Goal: Check status: Check status

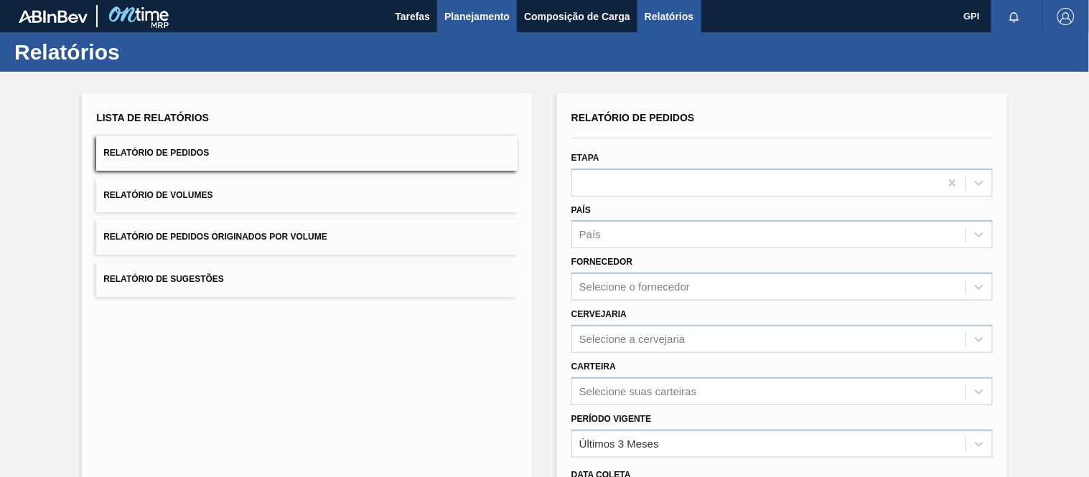
click at [472, 14] on span "Planejamento" at bounding box center [476, 16] width 65 height 17
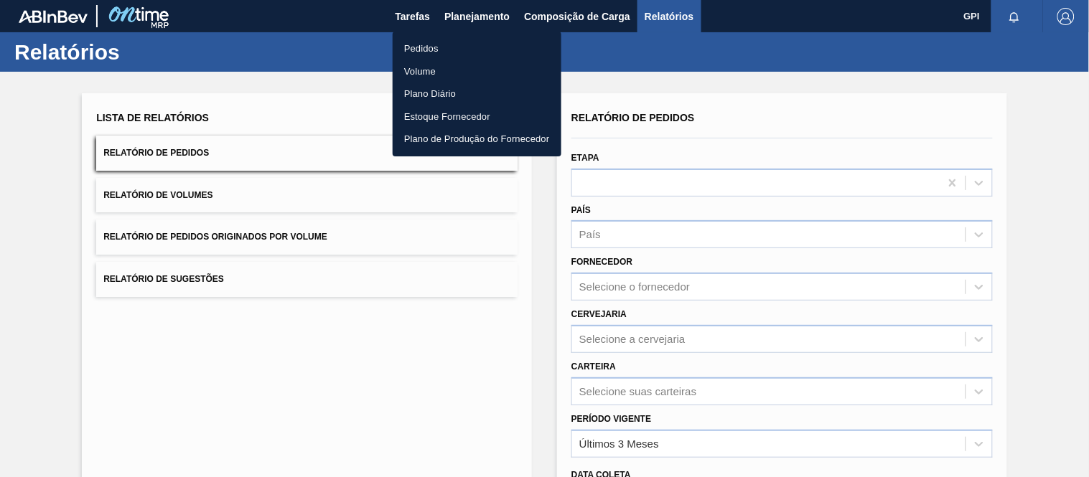
click at [428, 46] on li "Pedidos" at bounding box center [477, 48] width 169 height 23
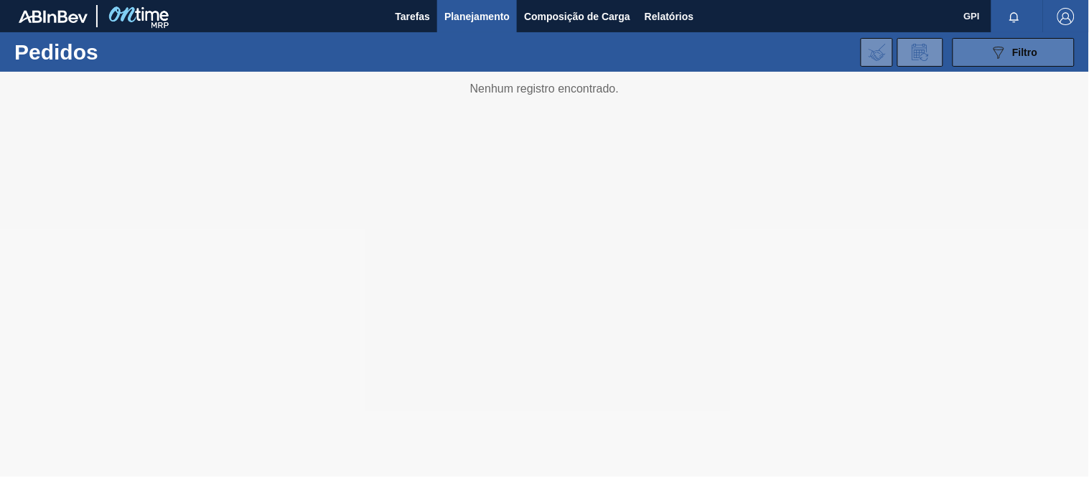
click at [967, 56] on button "089F7B8B-B2A5-4AFE-B5C0-19BA573D28AC Filtro" at bounding box center [1014, 52] width 122 height 29
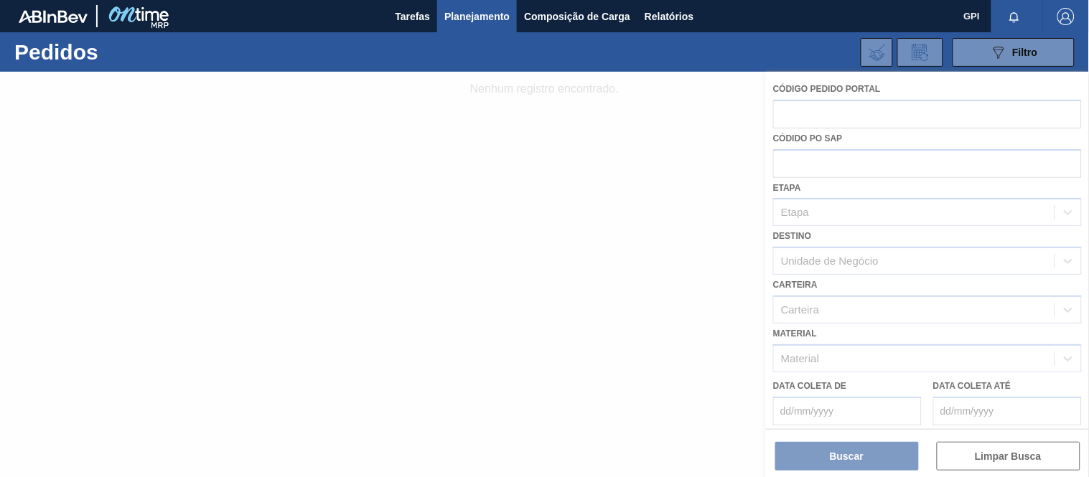
click at [802, 113] on div at bounding box center [544, 275] width 1089 height 406
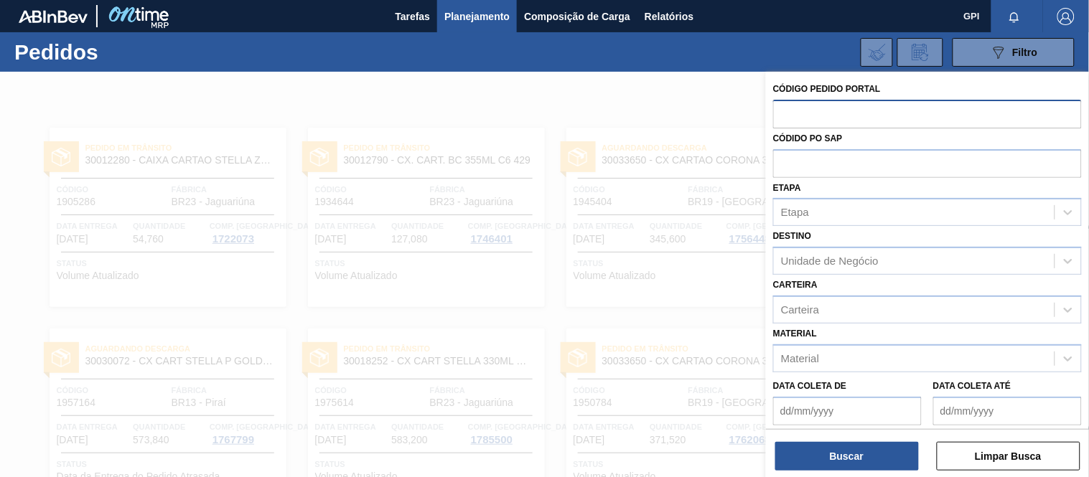
click at [809, 112] on input "text" at bounding box center [927, 113] width 309 height 27
paste input "5800320832"
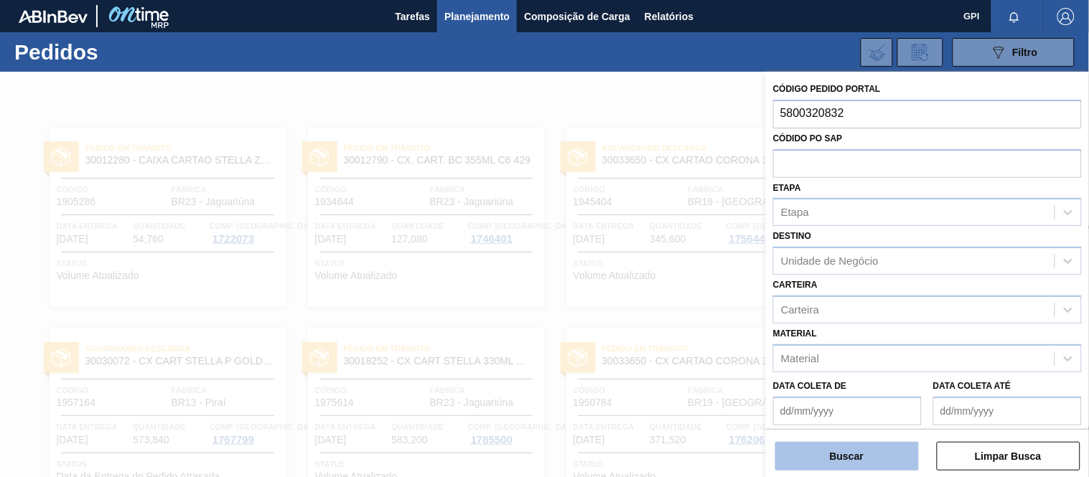
type input "5800320832"
click at [864, 451] on button "Buscar" at bounding box center [847, 456] width 144 height 29
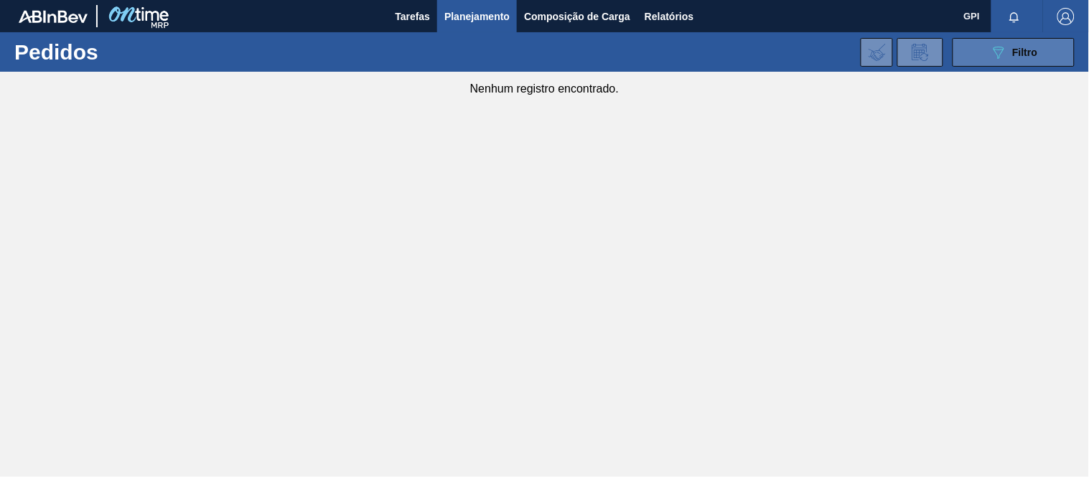
click at [994, 52] on icon "089F7B8B-B2A5-4AFE-B5C0-19BA573D28AC" at bounding box center [998, 52] width 17 height 17
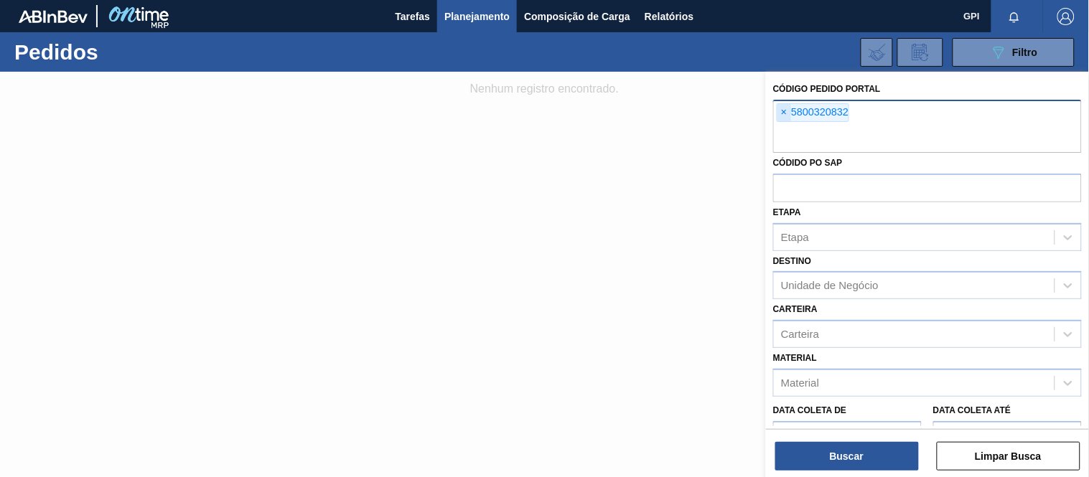
click at [785, 113] on span "×" at bounding box center [785, 112] width 14 height 17
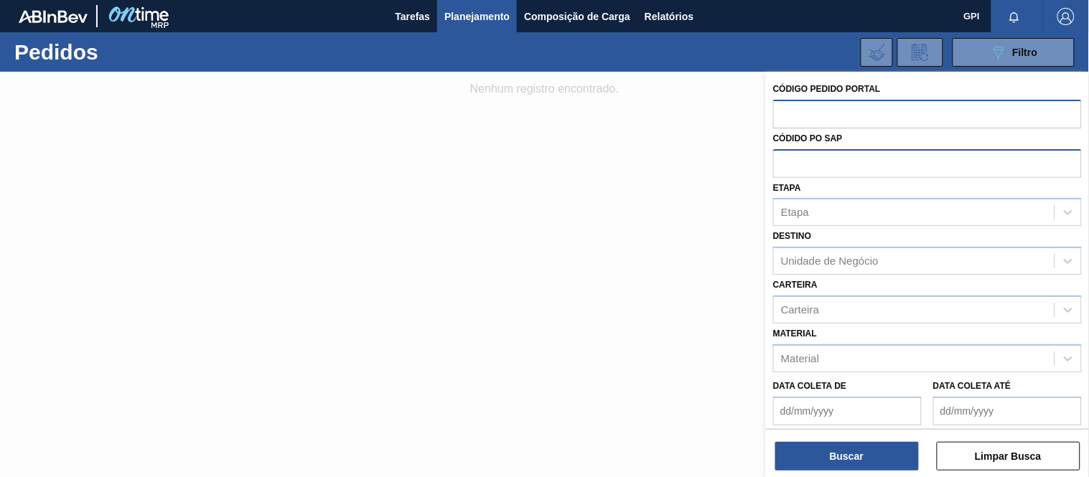
click at [822, 164] on input "text" at bounding box center [927, 162] width 309 height 27
paste input "5800320832"
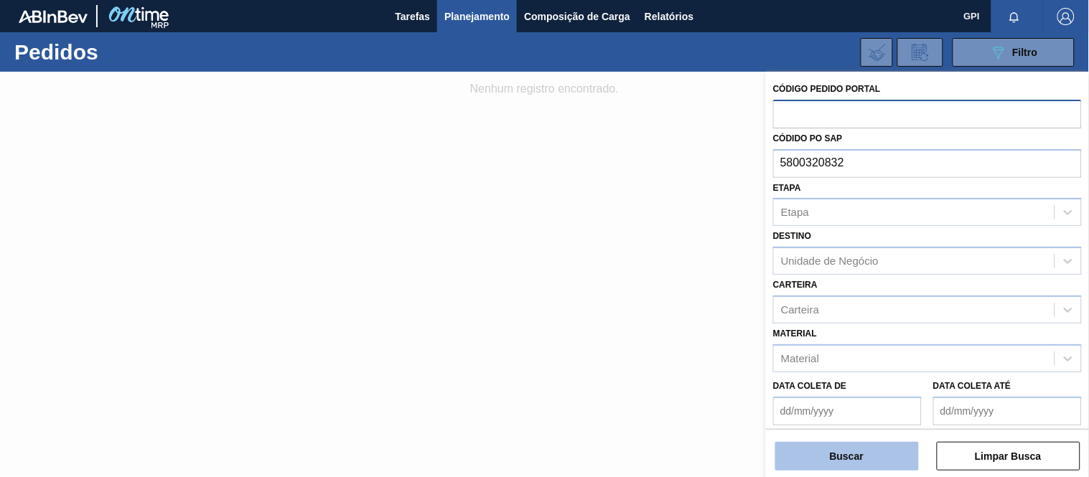
type input "5800320832"
click at [808, 457] on button "Buscar" at bounding box center [847, 456] width 144 height 29
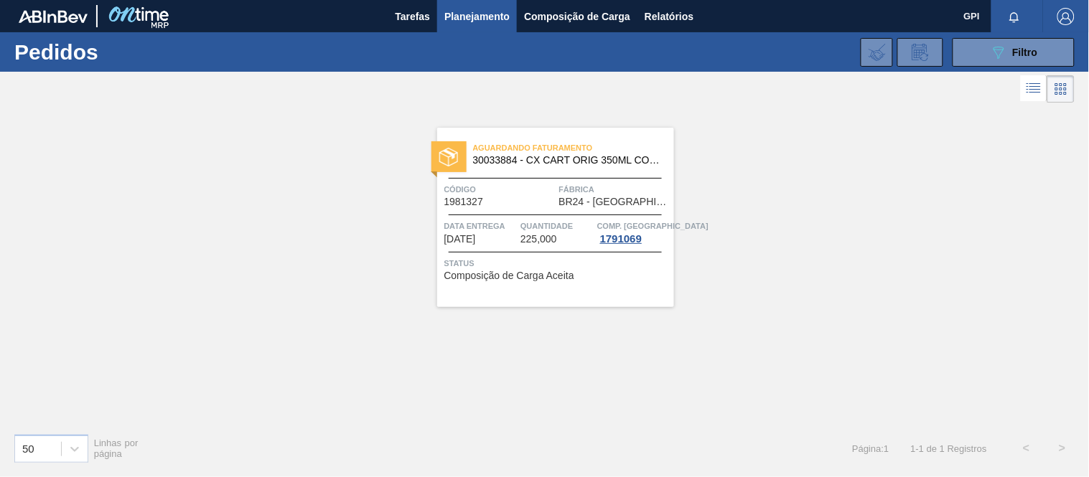
click at [557, 219] on span "Quantidade" at bounding box center [557, 226] width 73 height 14
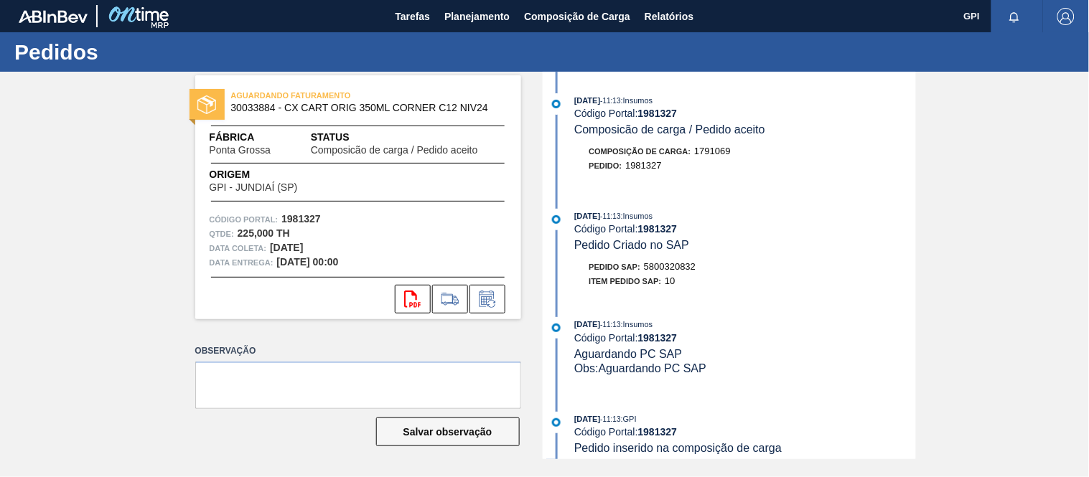
click at [852, 184] on div "02/07/2025 - 11:13 : Insumos Código Portal: 1981327 Composicão de carga / Pedid…" at bounding box center [731, 140] width 370 height 94
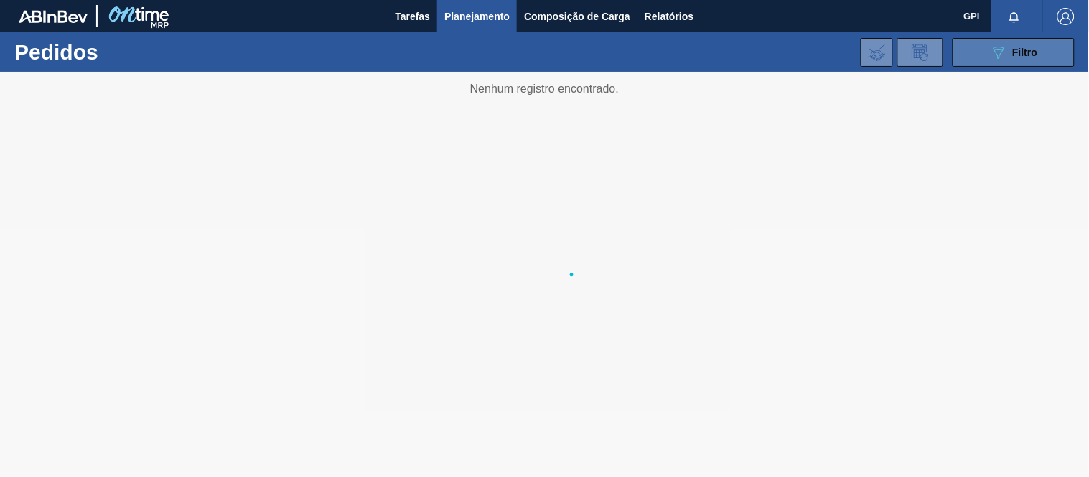
click at [1012, 48] on div "089F7B8B-B2A5-4AFE-B5C0-19BA573D28AC Filtro" at bounding box center [1014, 52] width 48 height 17
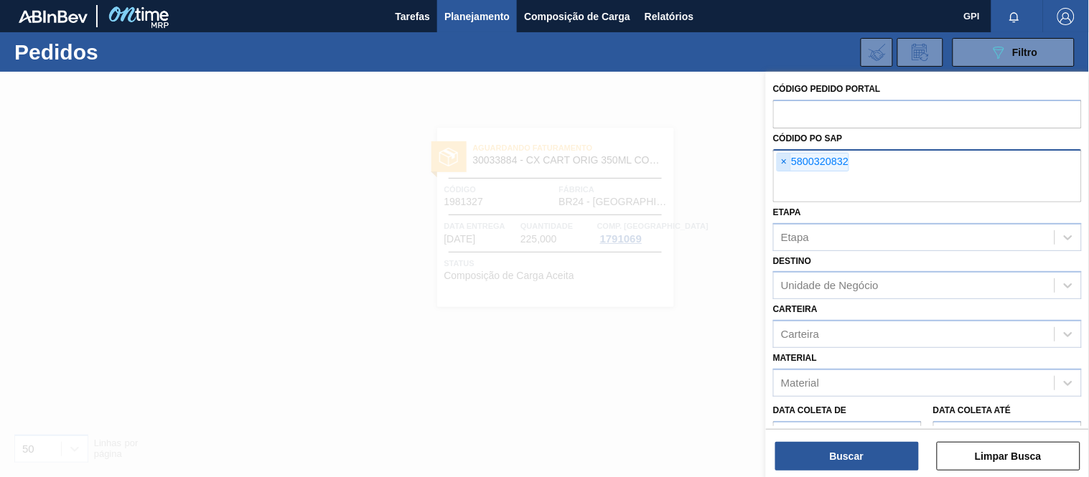
click at [790, 163] on span "×" at bounding box center [785, 162] width 14 height 17
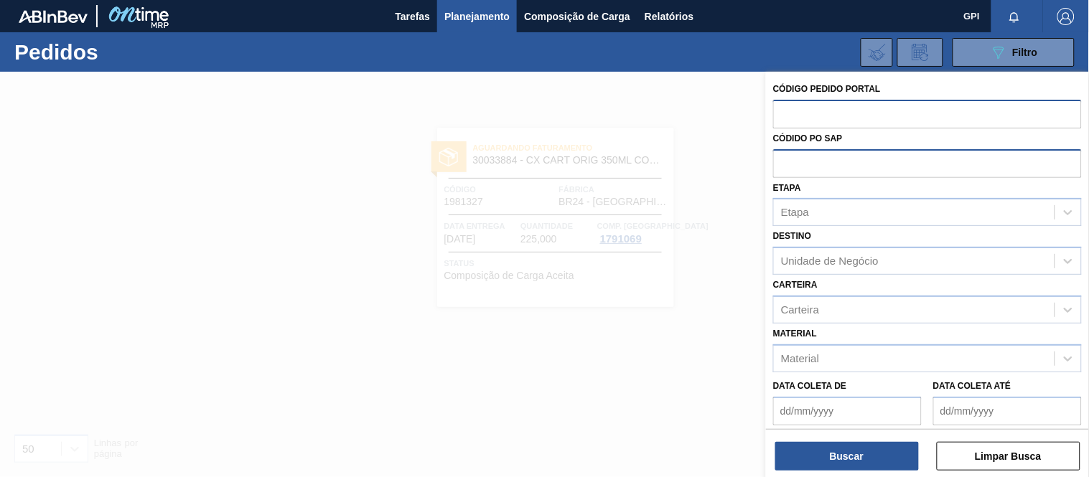
click at [800, 111] on input "text" at bounding box center [927, 113] width 309 height 27
paste input "2003114"
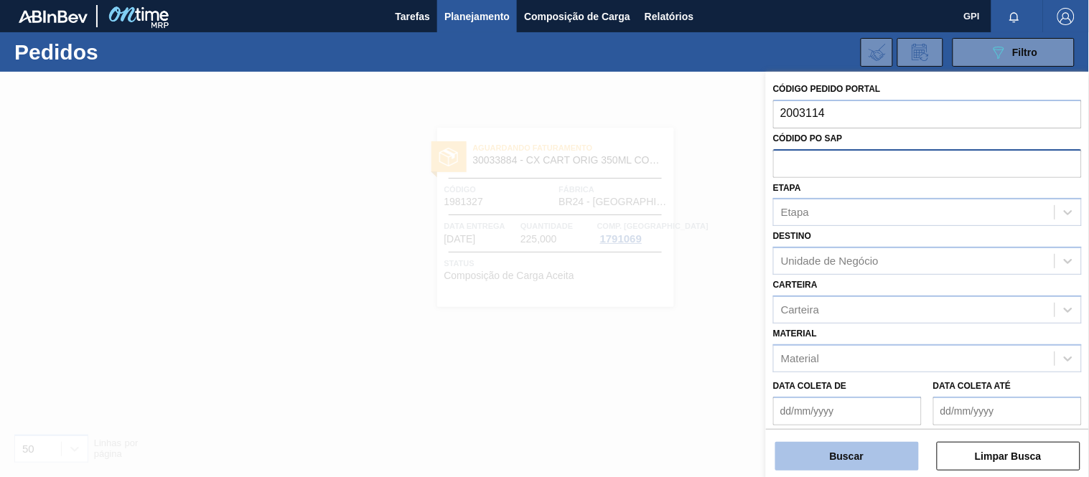
type input "2003114"
click at [841, 449] on button "Buscar" at bounding box center [847, 456] width 144 height 29
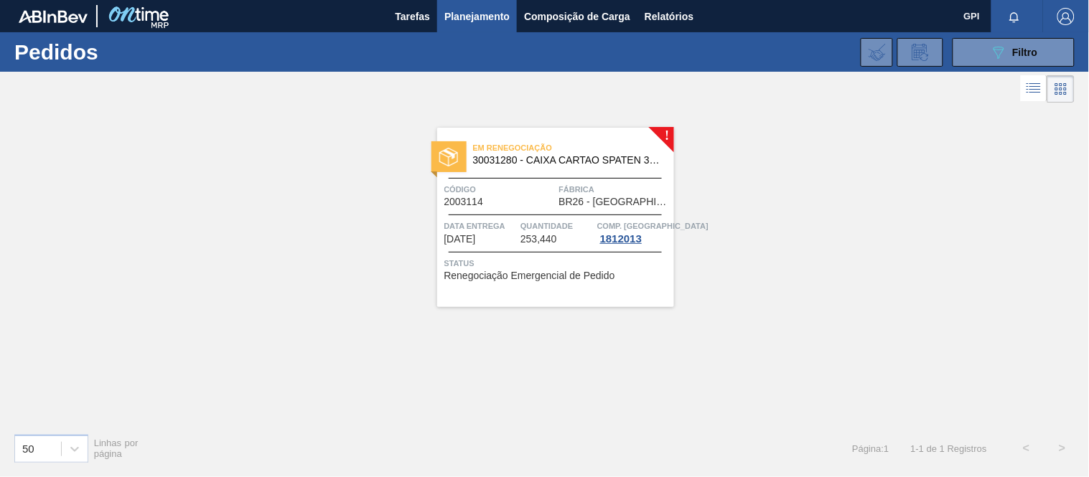
click at [580, 219] on span "Quantidade" at bounding box center [557, 226] width 73 height 14
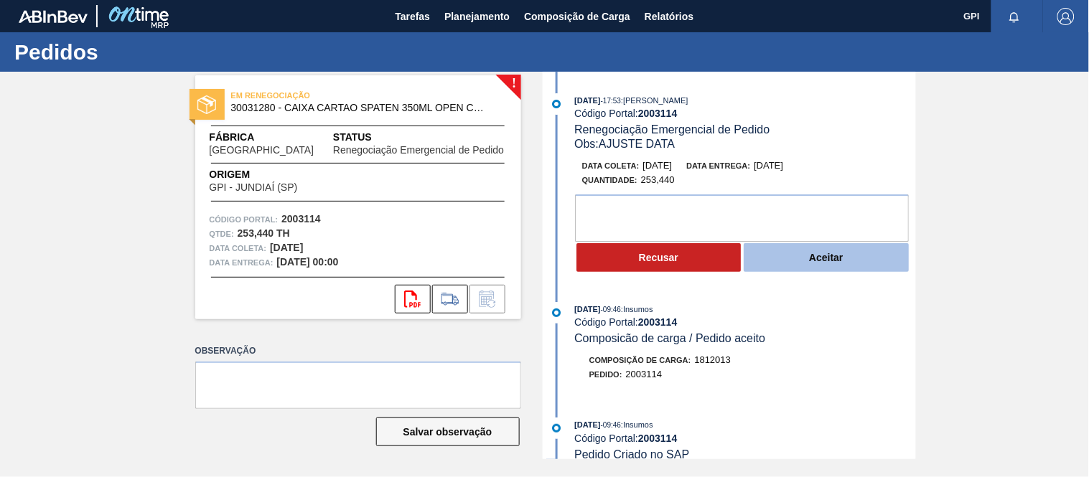
click at [819, 260] on button "Aceitar" at bounding box center [826, 257] width 165 height 29
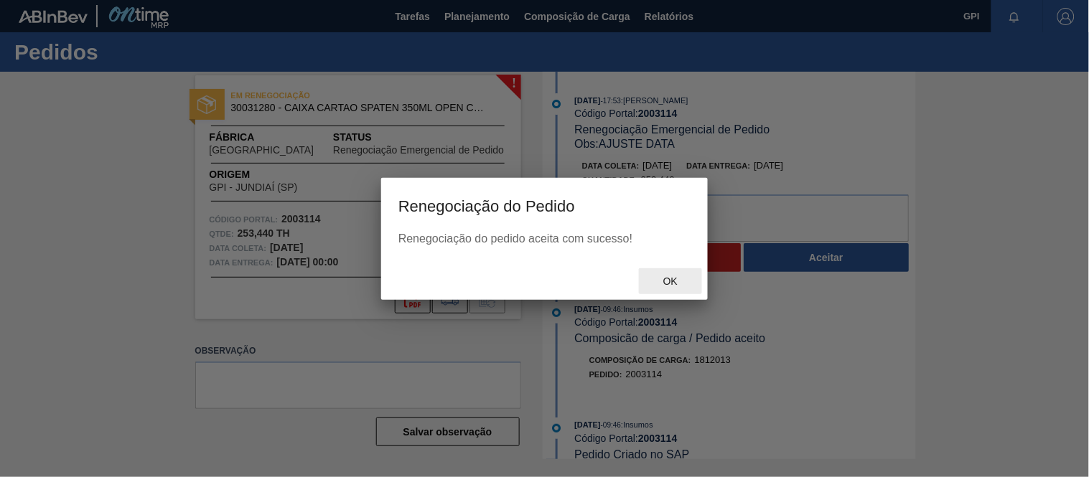
click at [659, 281] on span "Ok" at bounding box center [670, 281] width 37 height 11
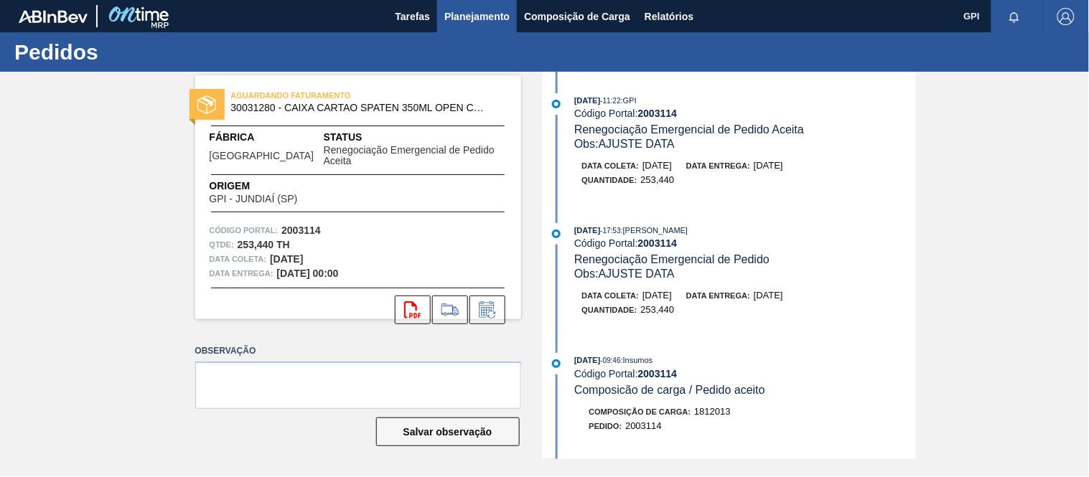
click at [455, 2] on button "Planejamento" at bounding box center [477, 16] width 80 height 32
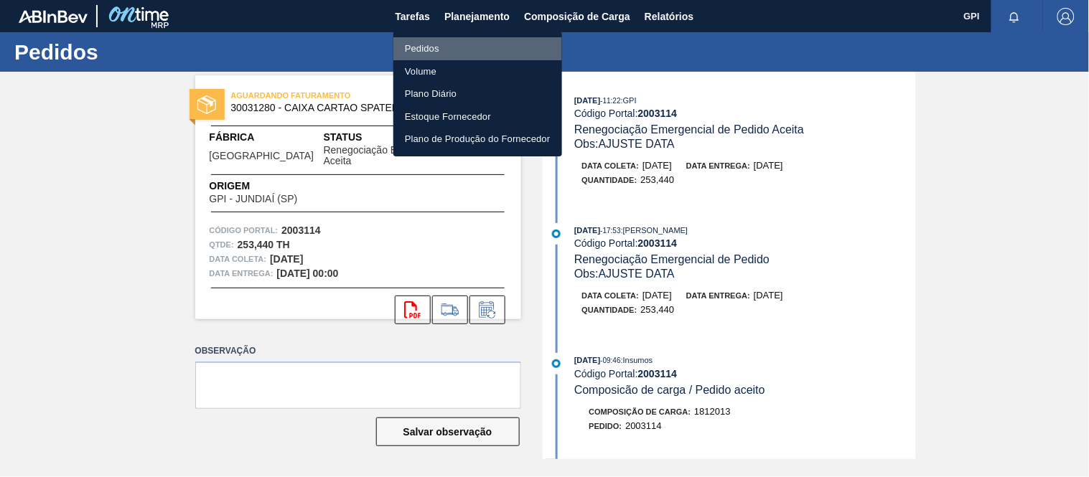
click at [429, 47] on li "Pedidos" at bounding box center [477, 48] width 169 height 23
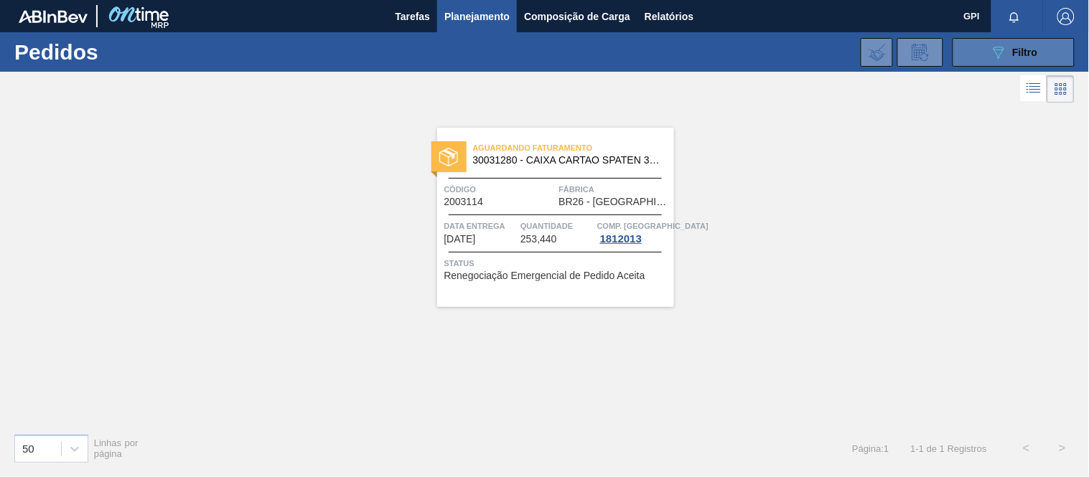
click at [994, 52] on icon "089F7B8B-B2A5-4AFE-B5C0-19BA573D28AC" at bounding box center [998, 52] width 17 height 17
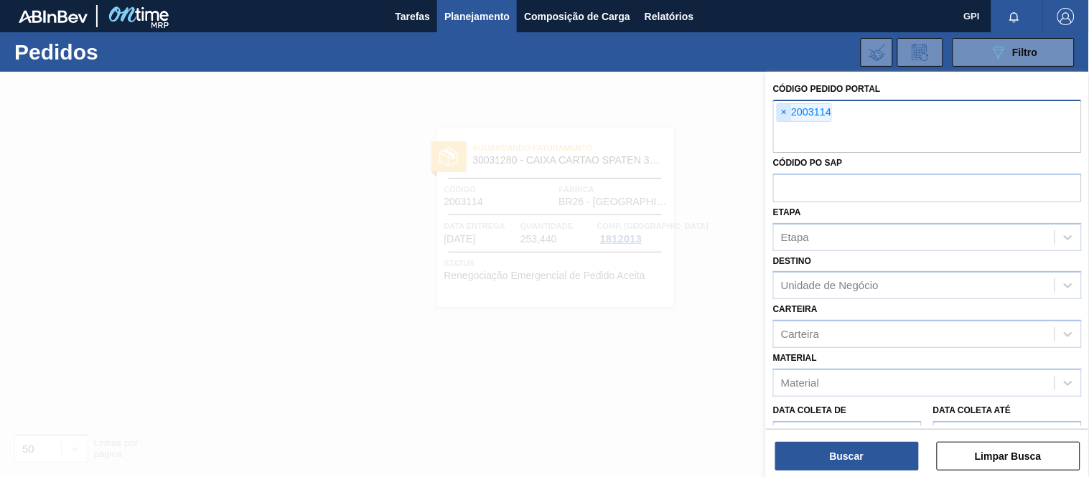
click at [779, 110] on span "×" at bounding box center [785, 112] width 14 height 17
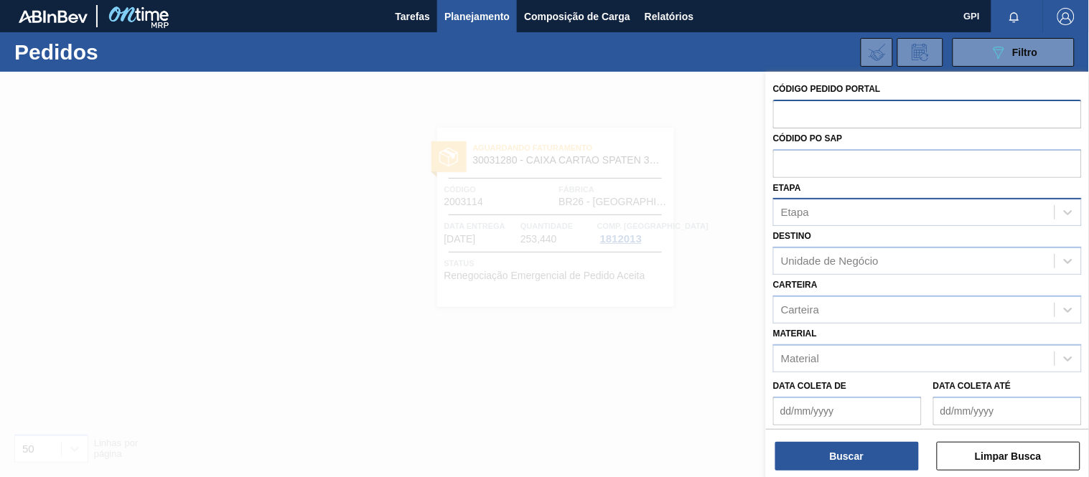
click at [829, 209] on div "Etapa" at bounding box center [914, 212] width 281 height 21
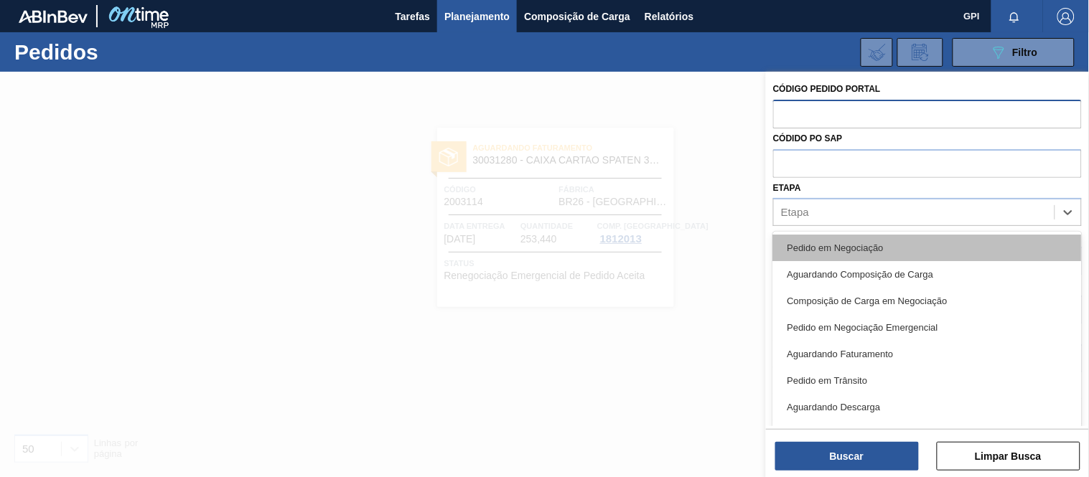
click at [837, 238] on div "Pedido em Negociação" at bounding box center [927, 248] width 309 height 27
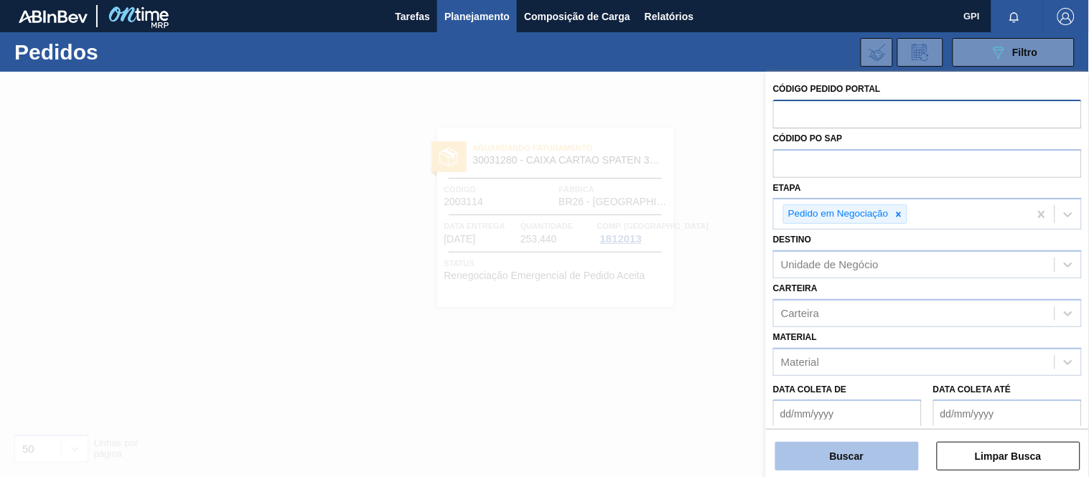
click at [878, 462] on button "Buscar" at bounding box center [847, 456] width 144 height 29
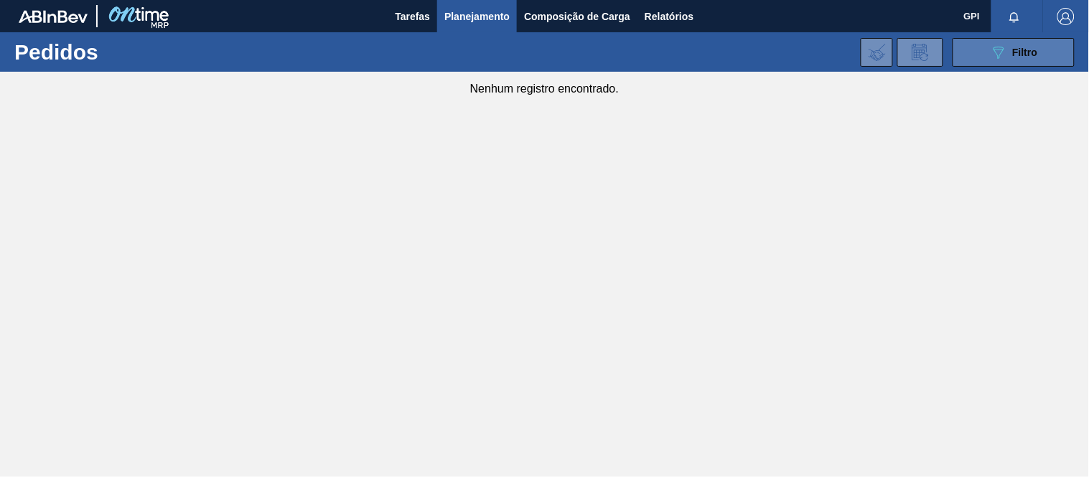
click at [1000, 65] on button "089F7B8B-B2A5-4AFE-B5C0-19BA573D28AC Filtro" at bounding box center [1014, 52] width 122 height 29
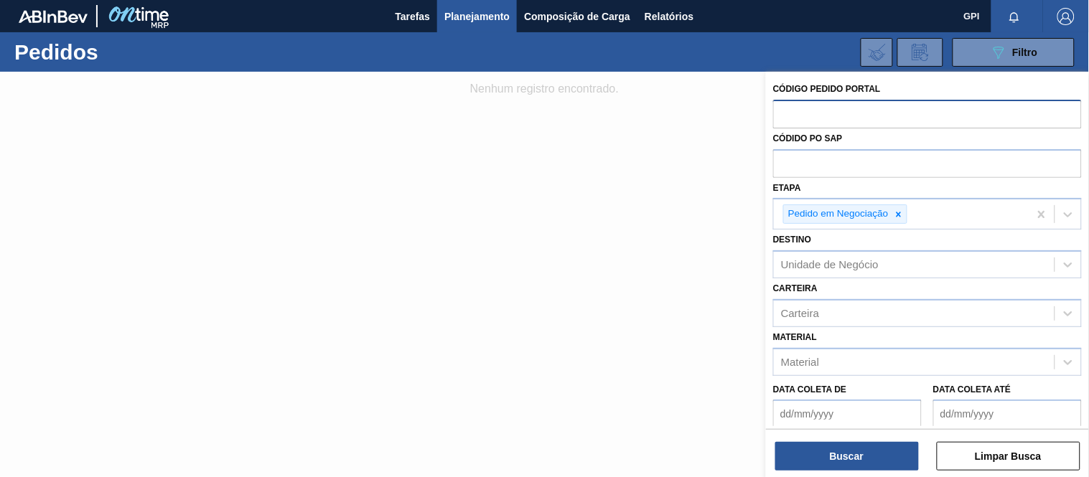
drag, startPoint x: 898, startPoint y: 220, endPoint x: 852, endPoint y: 278, distance: 73.7
click at [852, 278] on div "Código Pedido Portal Códido PO SAP Etapa Pedido em Negociação Destino Unidade d…" at bounding box center [927, 316] width 323 height 488
click at [845, 462] on button "Buscar" at bounding box center [847, 456] width 144 height 29
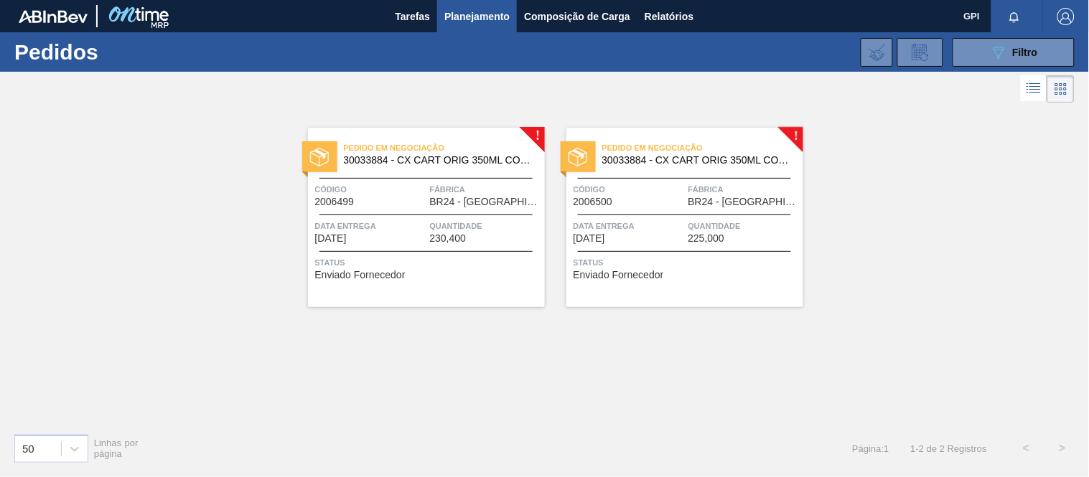
click at [391, 174] on div "Pedido em Negociação 30033884 - CX CART ORIG 350ML CORNER C12 NIV24 Código 2006…" at bounding box center [426, 218] width 237 height 180
click at [969, 57] on button "089F7B8B-B2A5-4AFE-B5C0-19BA573D28AC Filtro" at bounding box center [1014, 52] width 122 height 29
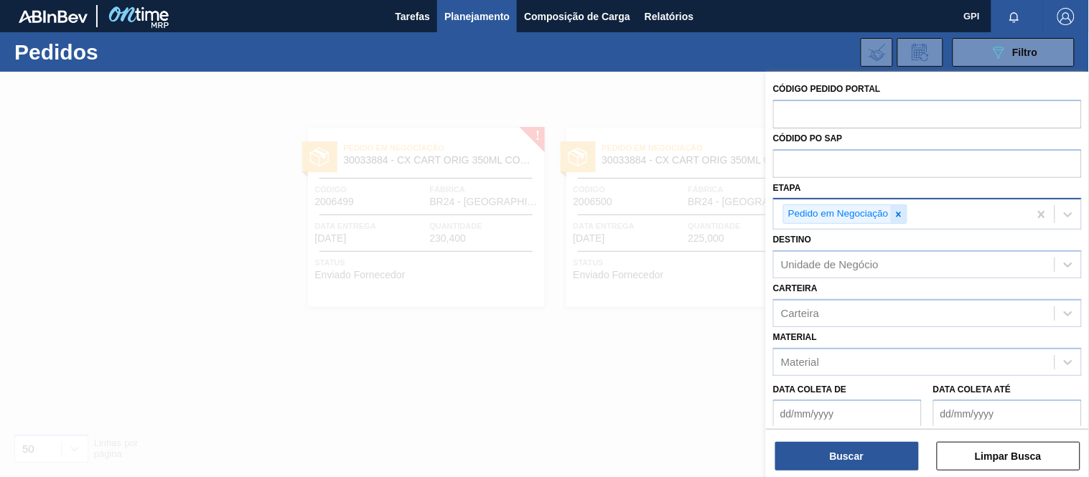
click at [901, 217] on icon at bounding box center [899, 215] width 10 height 10
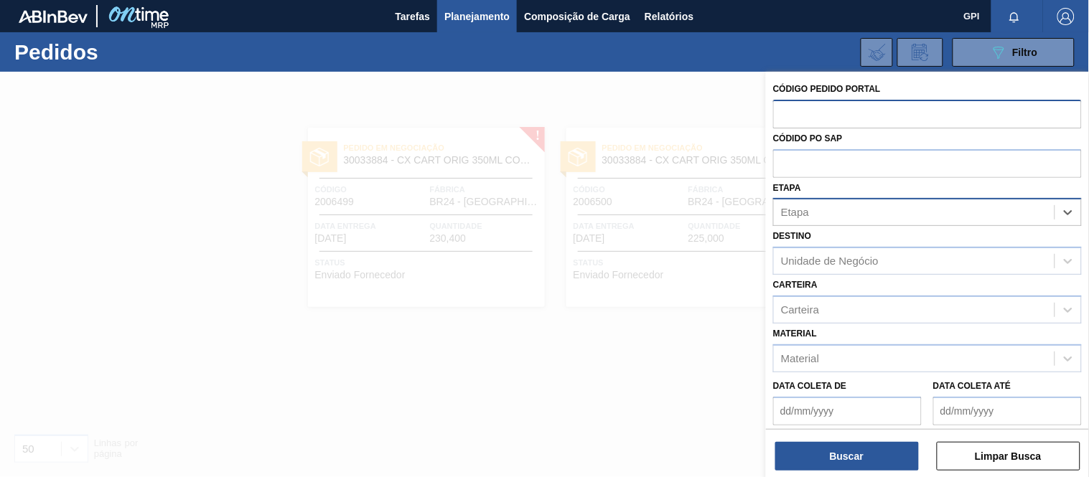
click at [830, 113] on input "text" at bounding box center [927, 113] width 309 height 27
click at [822, 159] on input "text" at bounding box center [927, 162] width 309 height 27
paste input "5800320832"
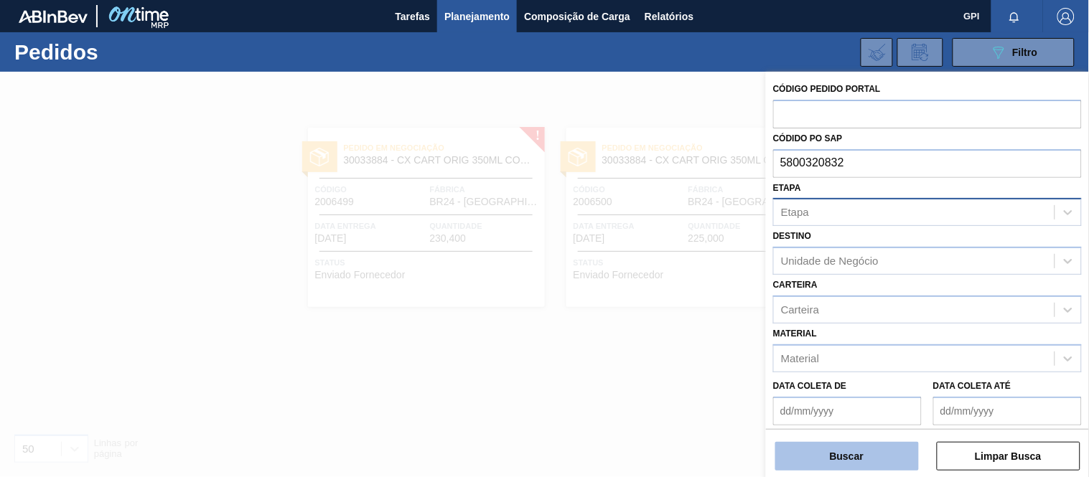
type input "5800320832"
click at [862, 458] on button "Buscar" at bounding box center [847, 456] width 144 height 29
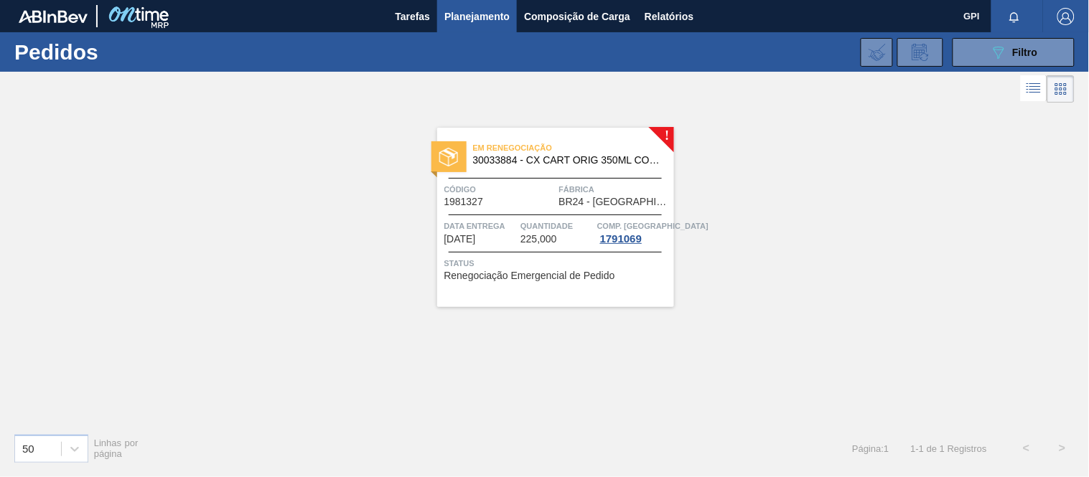
click at [496, 200] on div "Código 1981327" at bounding box center [499, 194] width 111 height 25
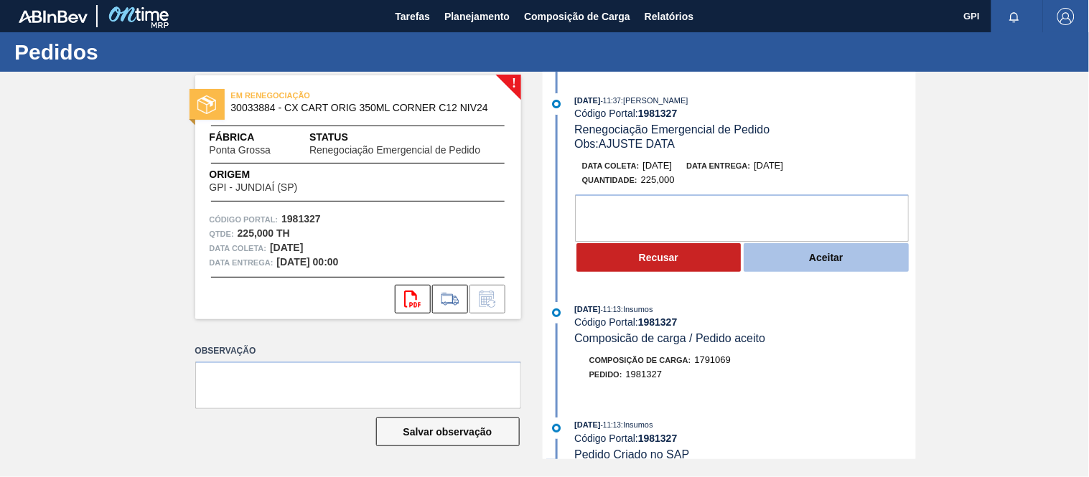
click at [791, 259] on button "Aceitar" at bounding box center [826, 257] width 165 height 29
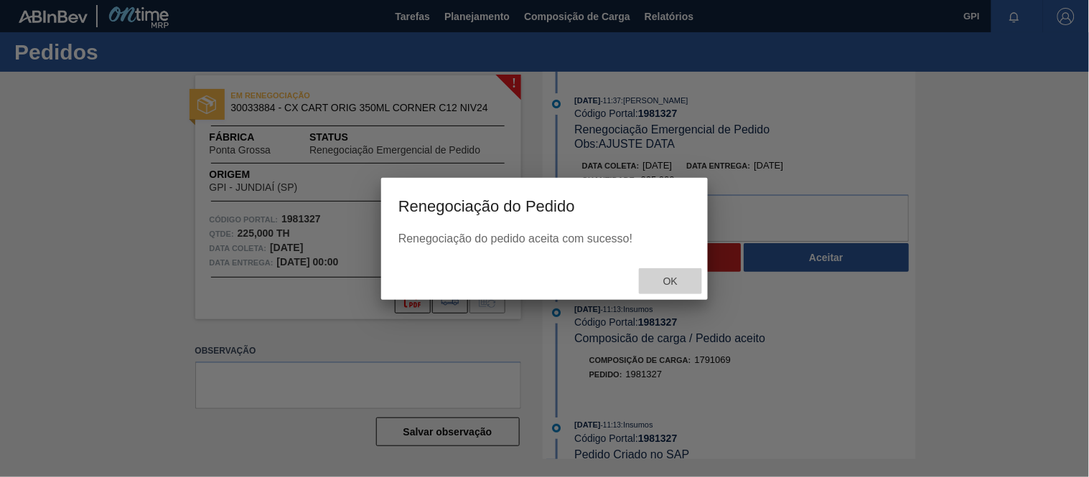
click at [671, 276] on span "Ok" at bounding box center [670, 281] width 37 height 11
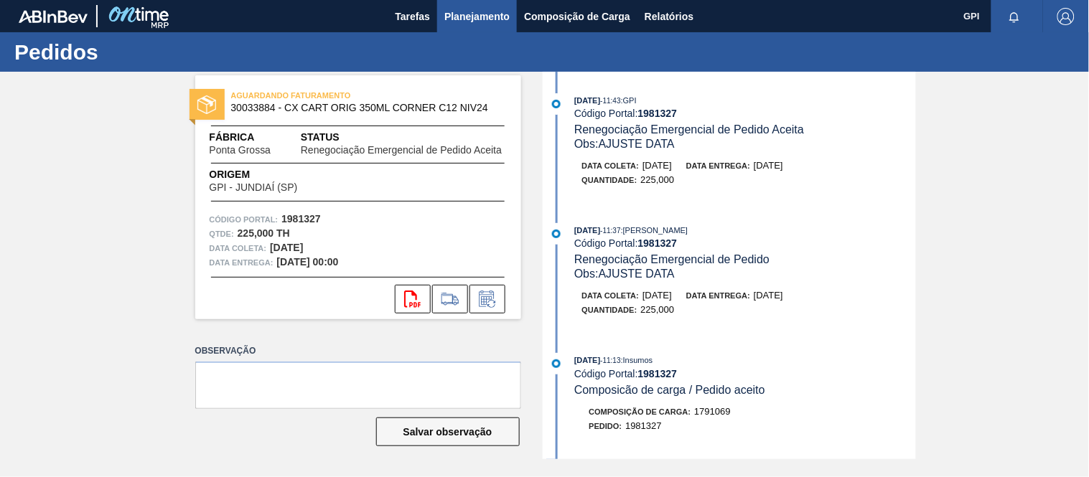
click at [462, 11] on span "Planejamento" at bounding box center [476, 16] width 65 height 17
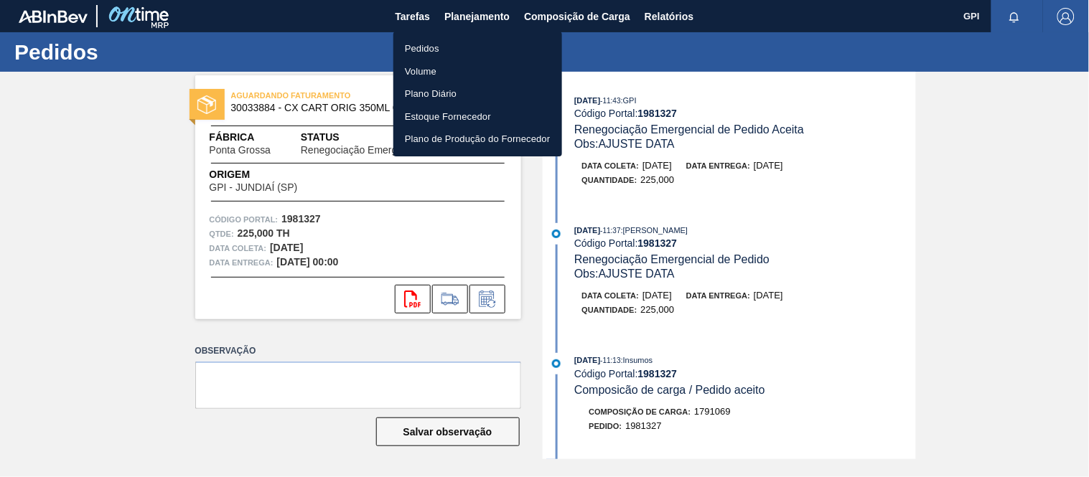
click at [437, 45] on li "Pedidos" at bounding box center [477, 48] width 169 height 23
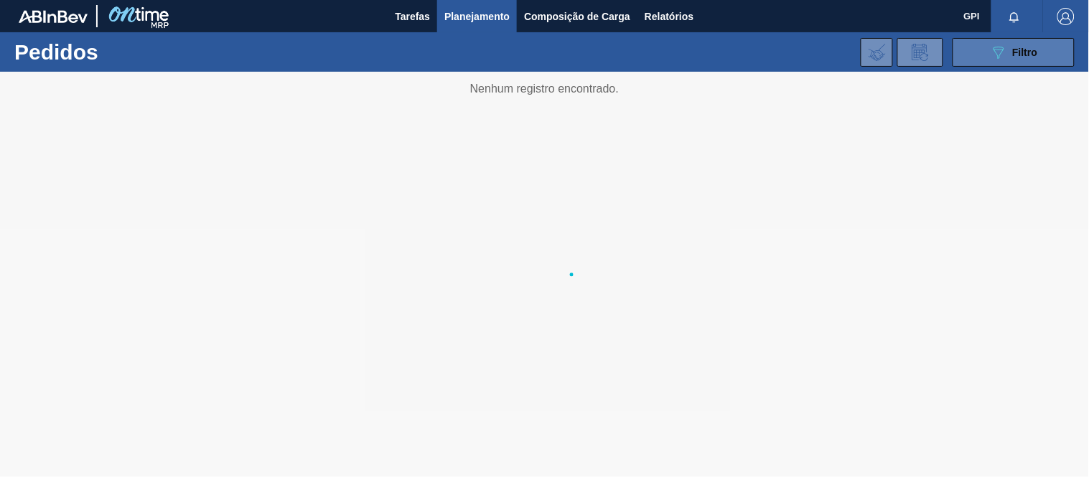
click at [980, 55] on button "089F7B8B-B2A5-4AFE-B5C0-19BA573D28AC Filtro" at bounding box center [1014, 52] width 122 height 29
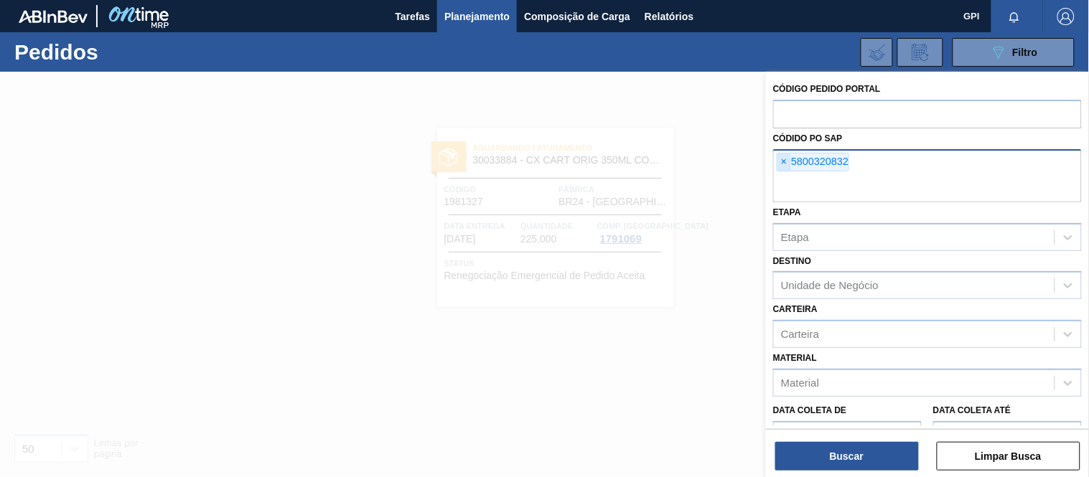
click at [779, 158] on span "×" at bounding box center [785, 162] width 14 height 17
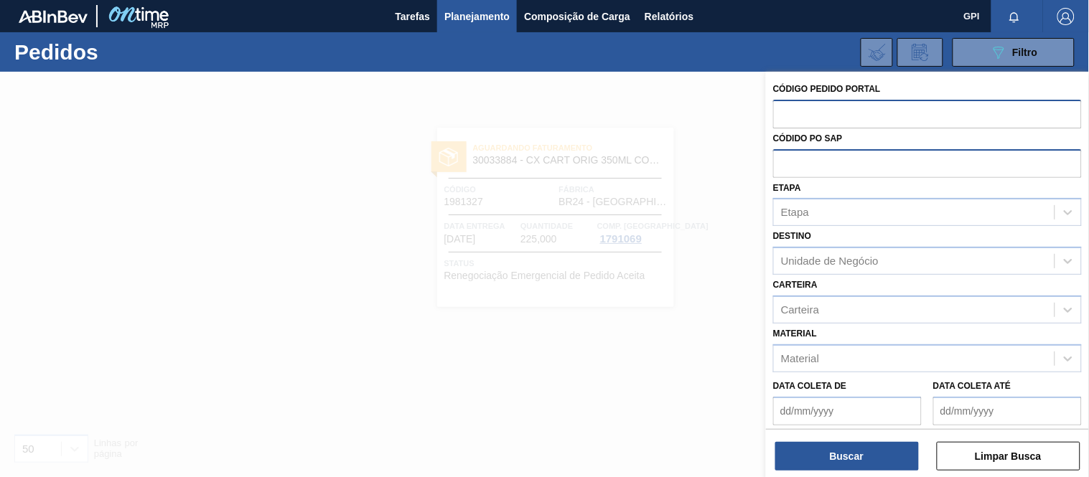
click at [820, 113] on input "text" at bounding box center [927, 113] width 309 height 27
paste input "2004903"
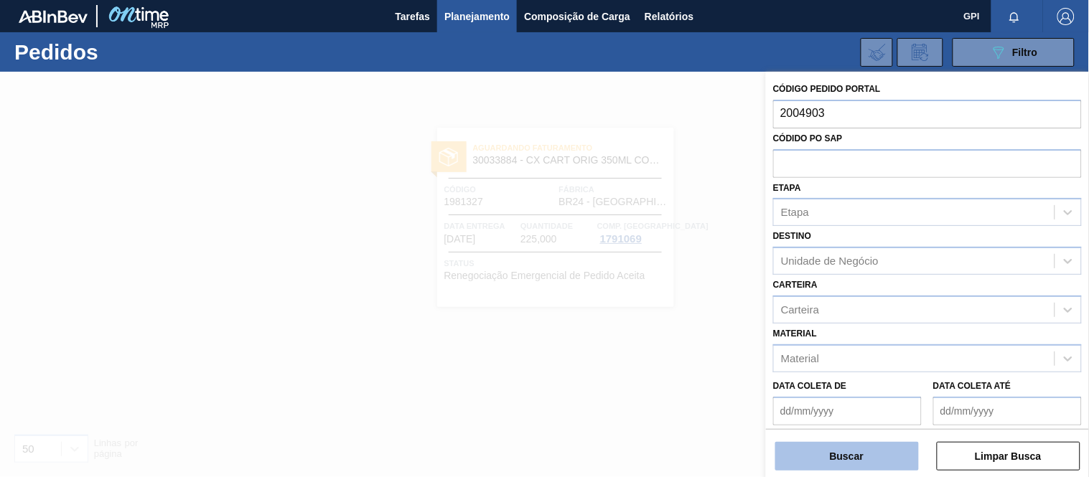
type input "2004903"
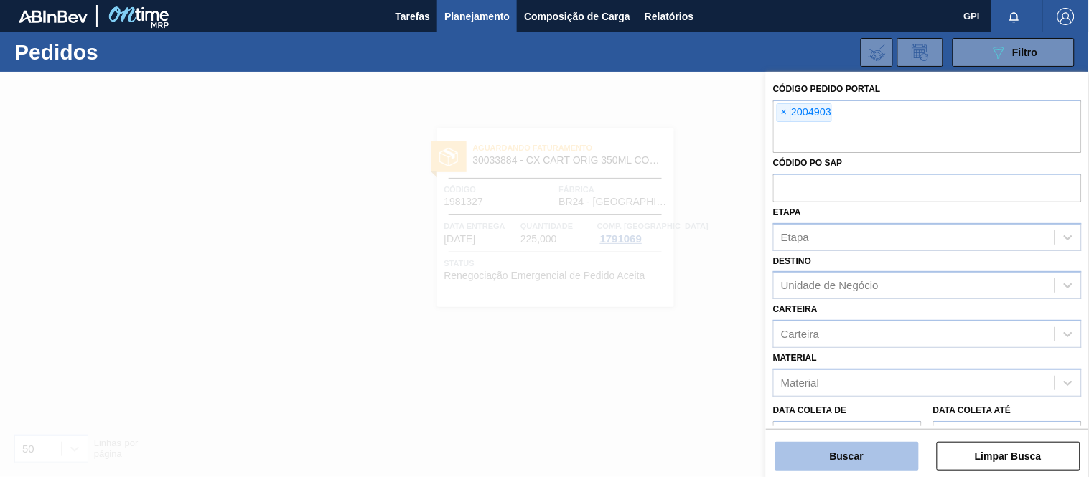
click at [856, 462] on button "Buscar" at bounding box center [847, 456] width 144 height 29
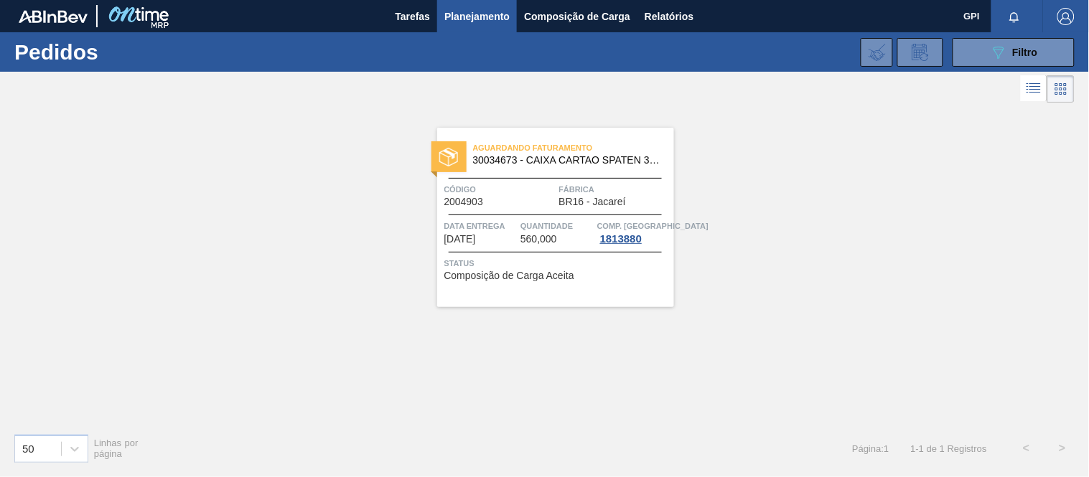
click at [521, 202] on div "Código 2004903" at bounding box center [499, 194] width 111 height 25
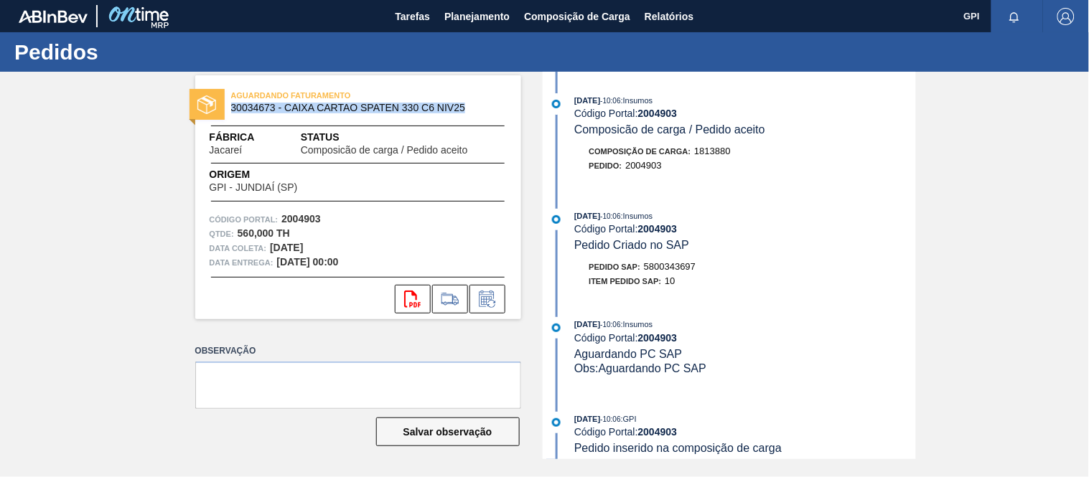
drag, startPoint x: 460, startPoint y: 110, endPoint x: 228, endPoint y: 108, distance: 232.6
click at [228, 108] on div "AGUARDANDO FATURAMENTO 30034673 - CAIXA CARTAO SPATEN 330 C6 NIV25" at bounding box center [358, 102] width 326 height 32
copy span "30034673 - CAIXA CARTAO SPATEN 330 C6 NIV25"
click at [421, 188] on div "Origem GPI - JUNDIAÍ (SP)" at bounding box center [358, 180] width 326 height 26
click at [310, 216] on strong "2004903" at bounding box center [300, 218] width 39 height 11
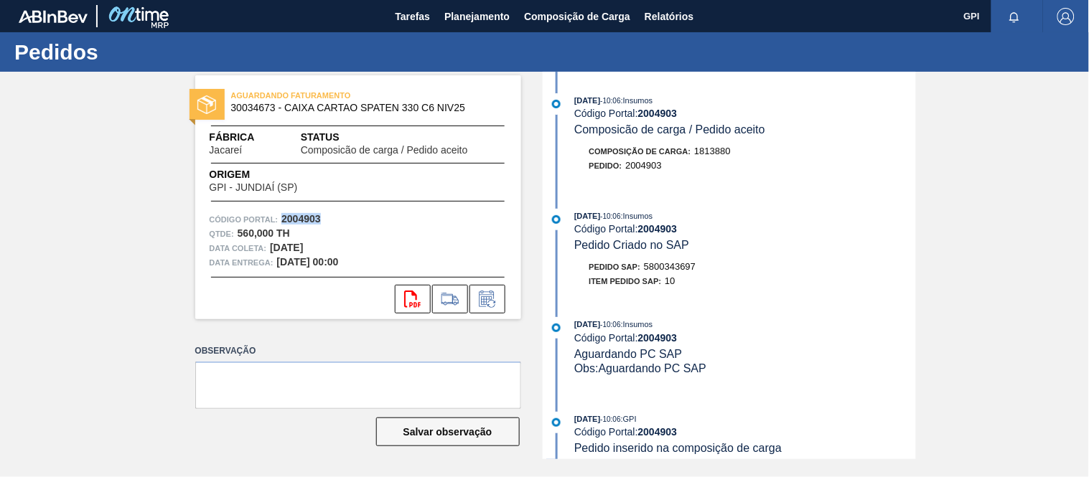
click at [310, 216] on strong "2004903" at bounding box center [300, 218] width 39 height 11
copy strong "2004903"
drag, startPoint x: 470, startPoint y: 108, endPoint x: 368, endPoint y: 106, distance: 101.3
click at [363, 108] on span "30034673 - CAIXA CARTAO SPATEN 330 C6 NIV25" at bounding box center [361, 108] width 261 height 11
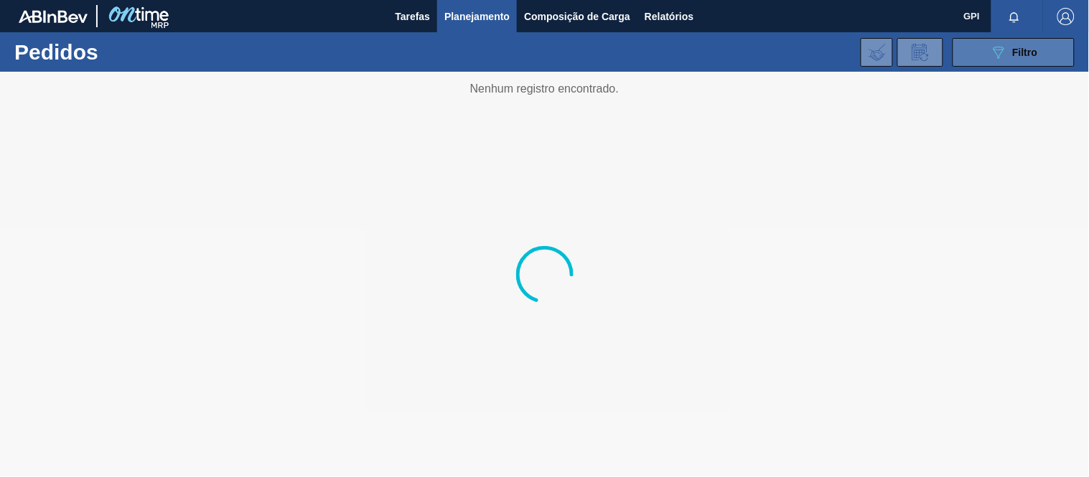
click at [976, 50] on button "089F7B8B-B2A5-4AFE-B5C0-19BA573D28AC Filtro" at bounding box center [1014, 52] width 122 height 29
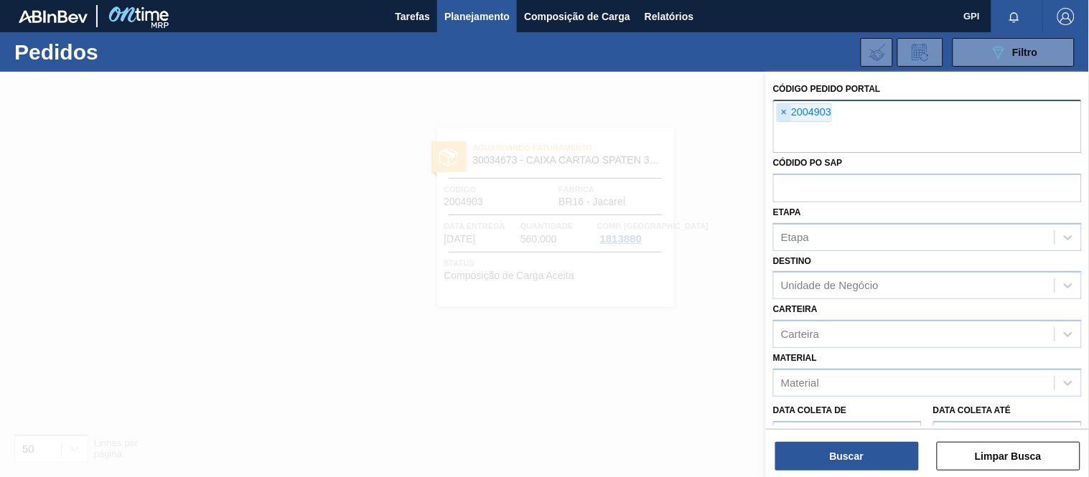
click at [780, 118] on span "×" at bounding box center [785, 112] width 14 height 17
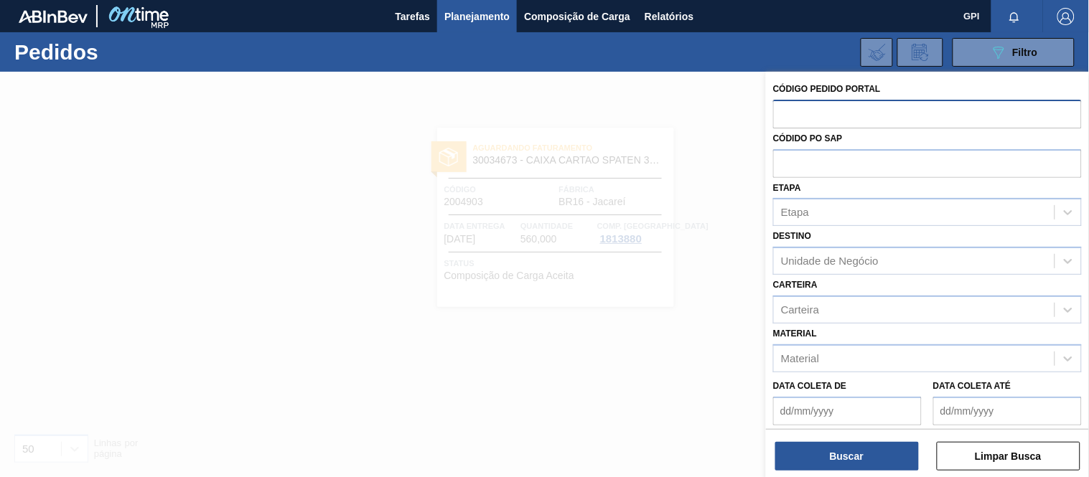
paste input "text"
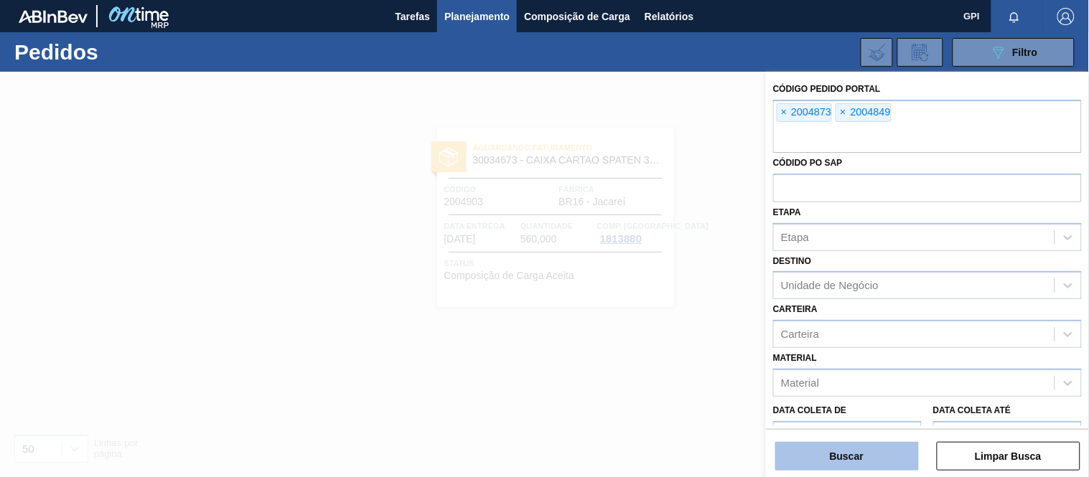
click at [884, 454] on button "Buscar" at bounding box center [847, 456] width 144 height 29
